Goal: Information Seeking & Learning: Learn about a topic

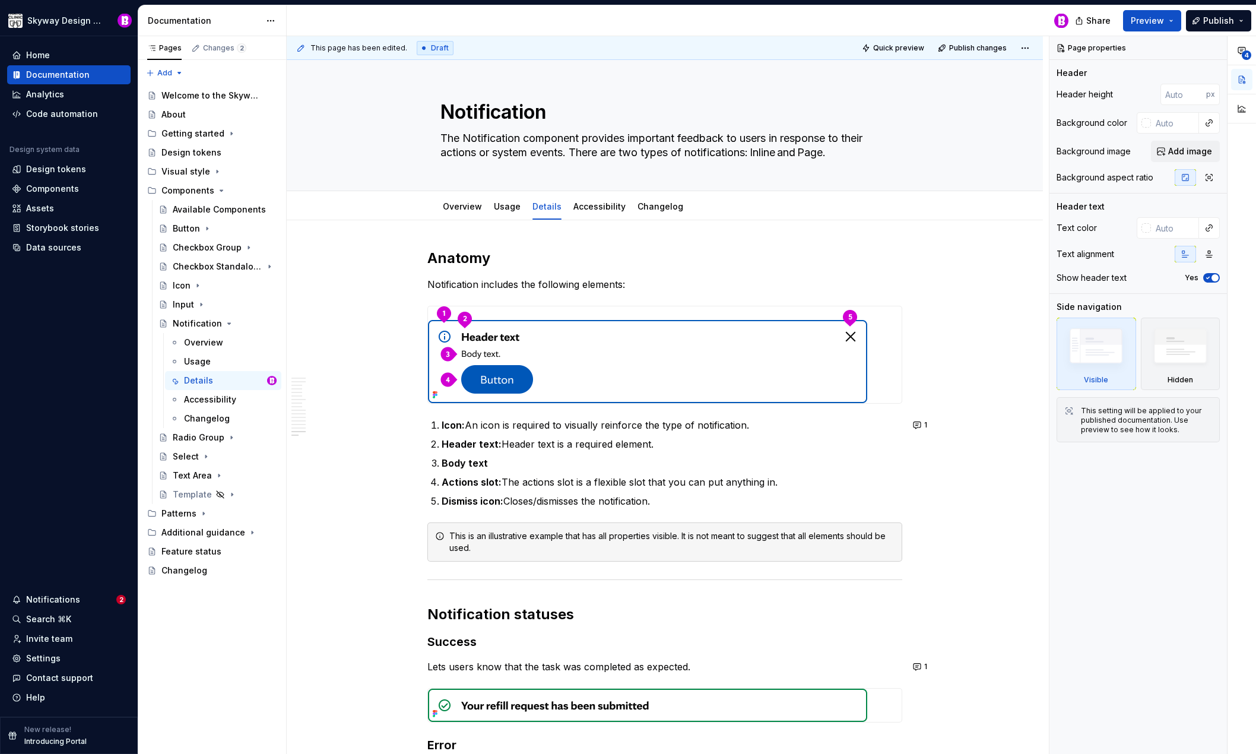
scroll to position [2440, 0]
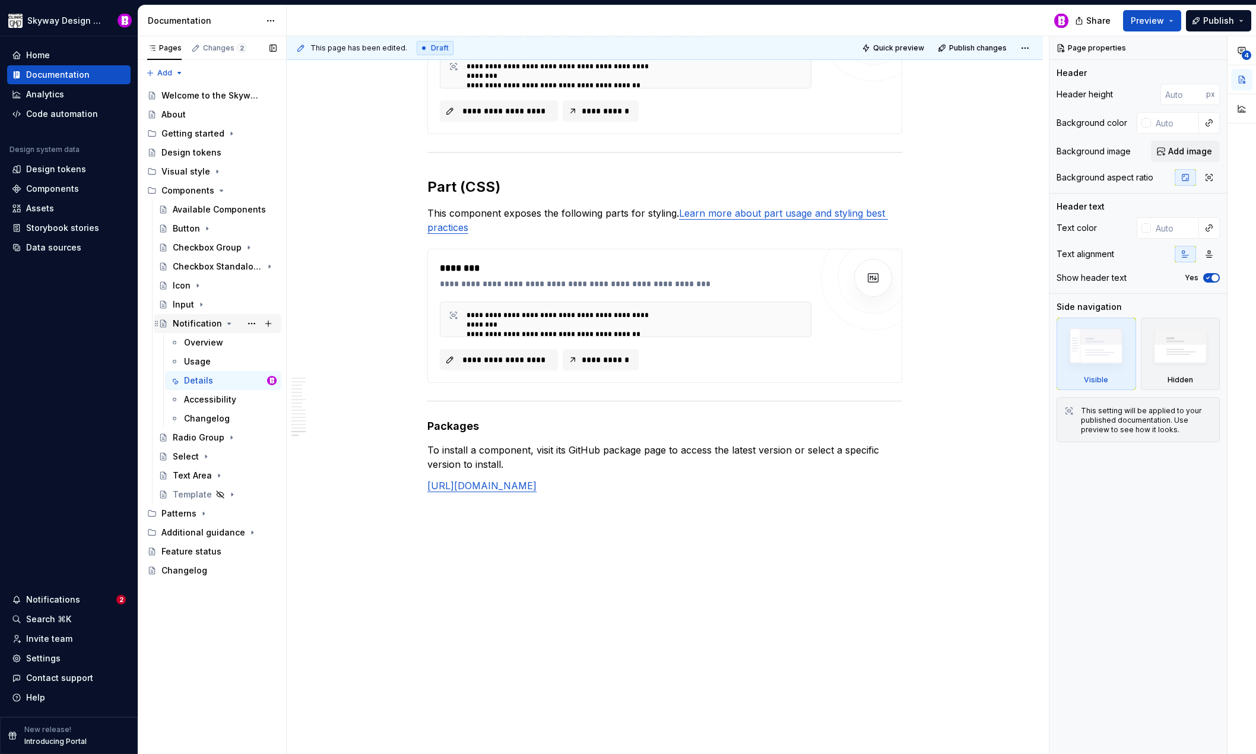
click at [188, 324] on div "Notification" at bounding box center [197, 324] width 49 height 12
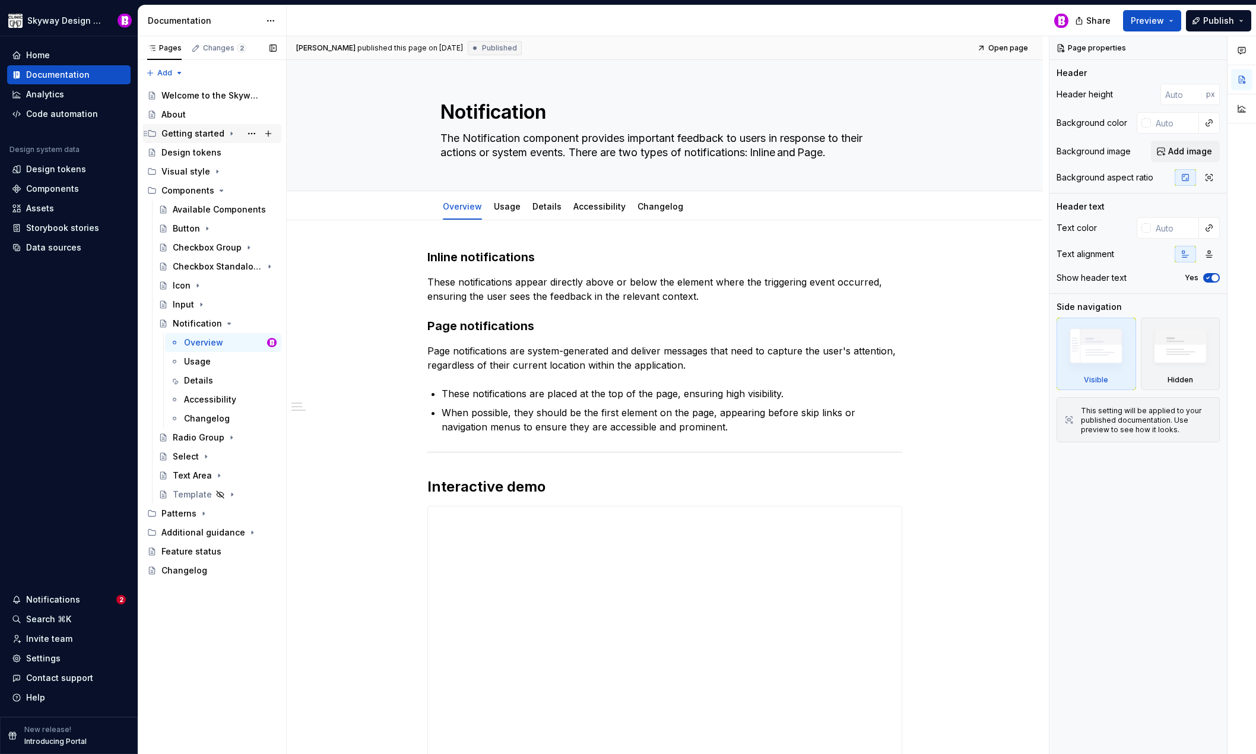
click at [192, 135] on div "Getting started" at bounding box center [192, 134] width 63 height 12
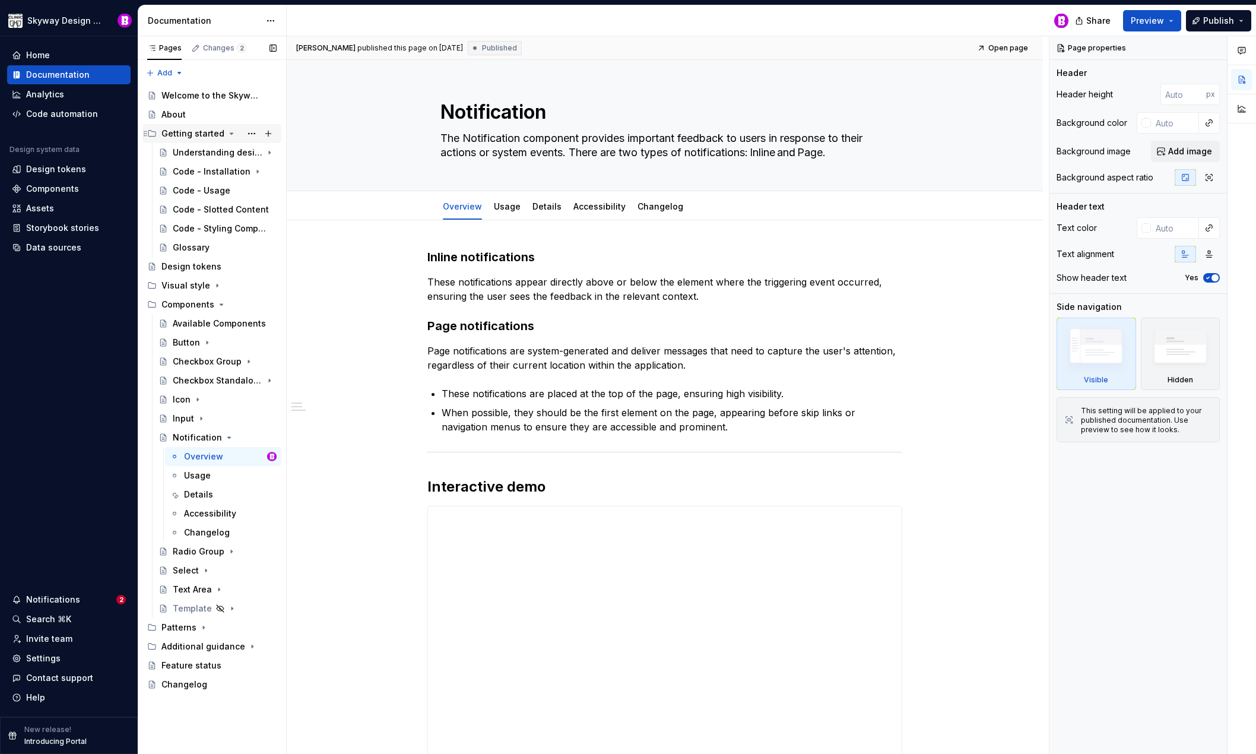
click at [192, 137] on div "Getting started" at bounding box center [192, 134] width 63 height 12
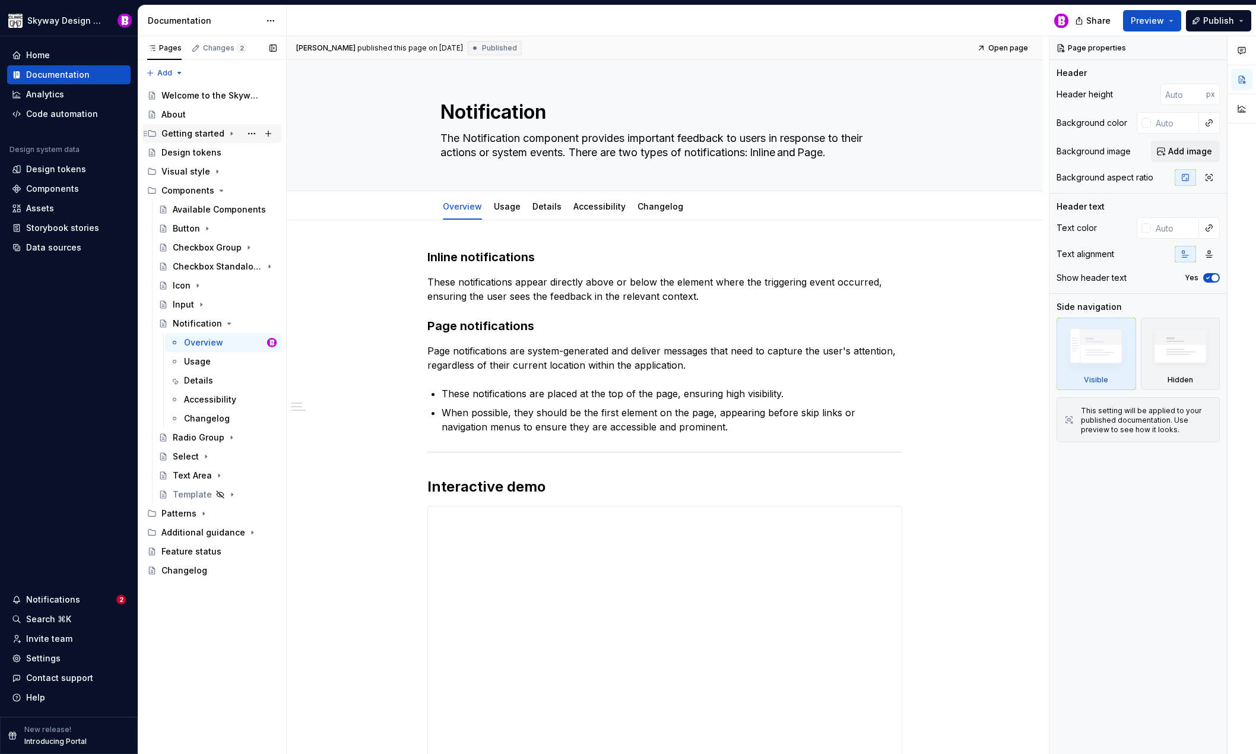
click at [192, 137] on div "Getting started" at bounding box center [192, 134] width 63 height 12
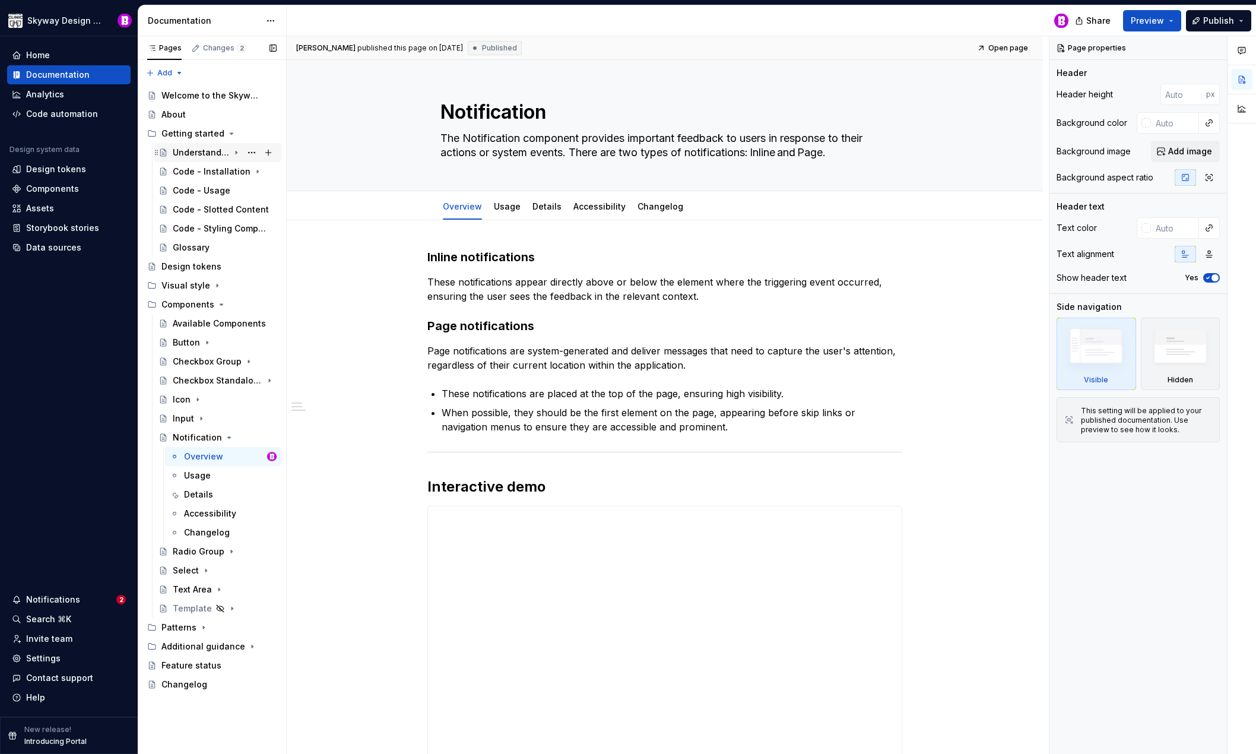
click at [194, 148] on div "Understanding design tokens" at bounding box center [201, 153] width 56 height 12
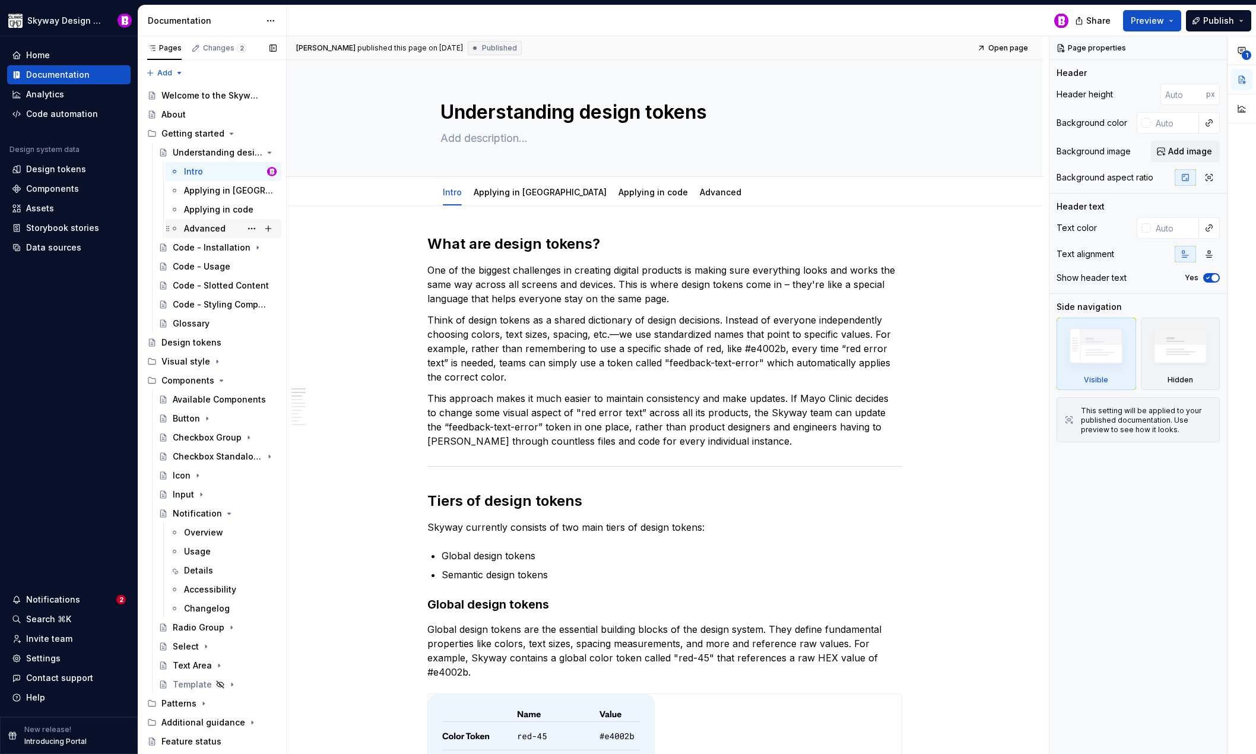
click at [205, 227] on div "Advanced" at bounding box center [205, 229] width 42 height 12
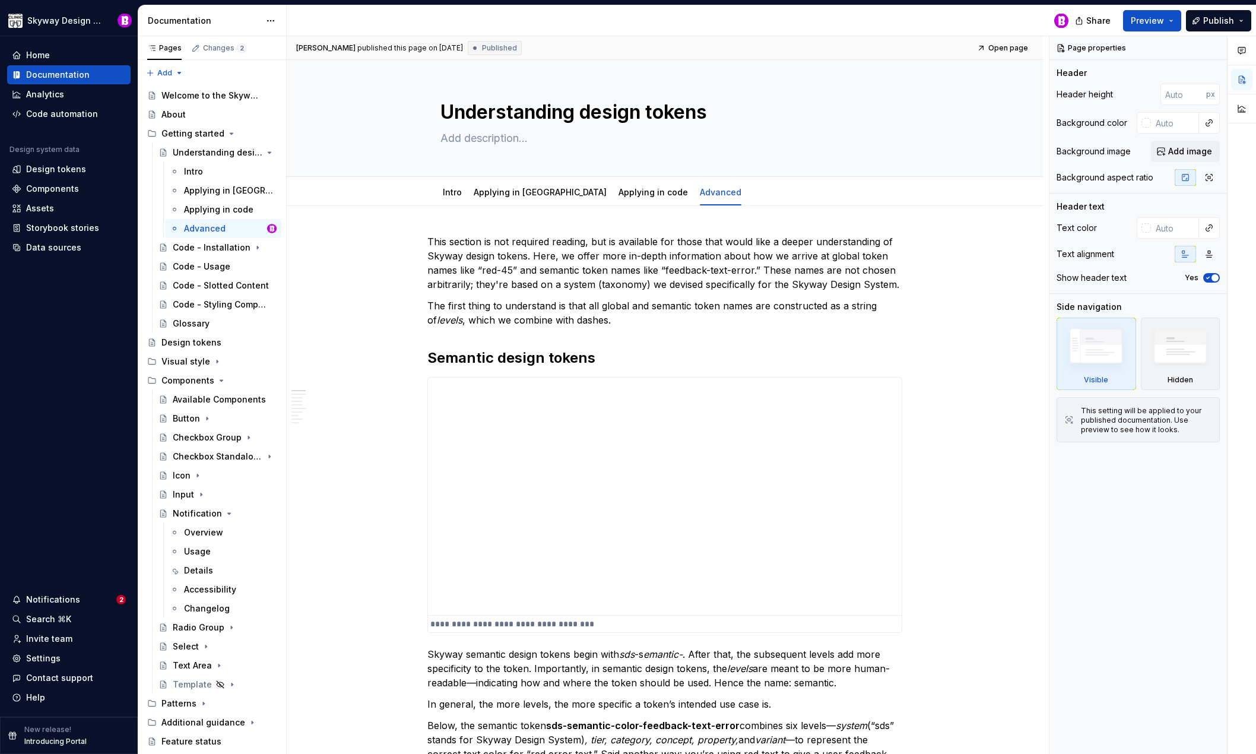
type textarea "*"
